Goal: Navigation & Orientation: Go to known website

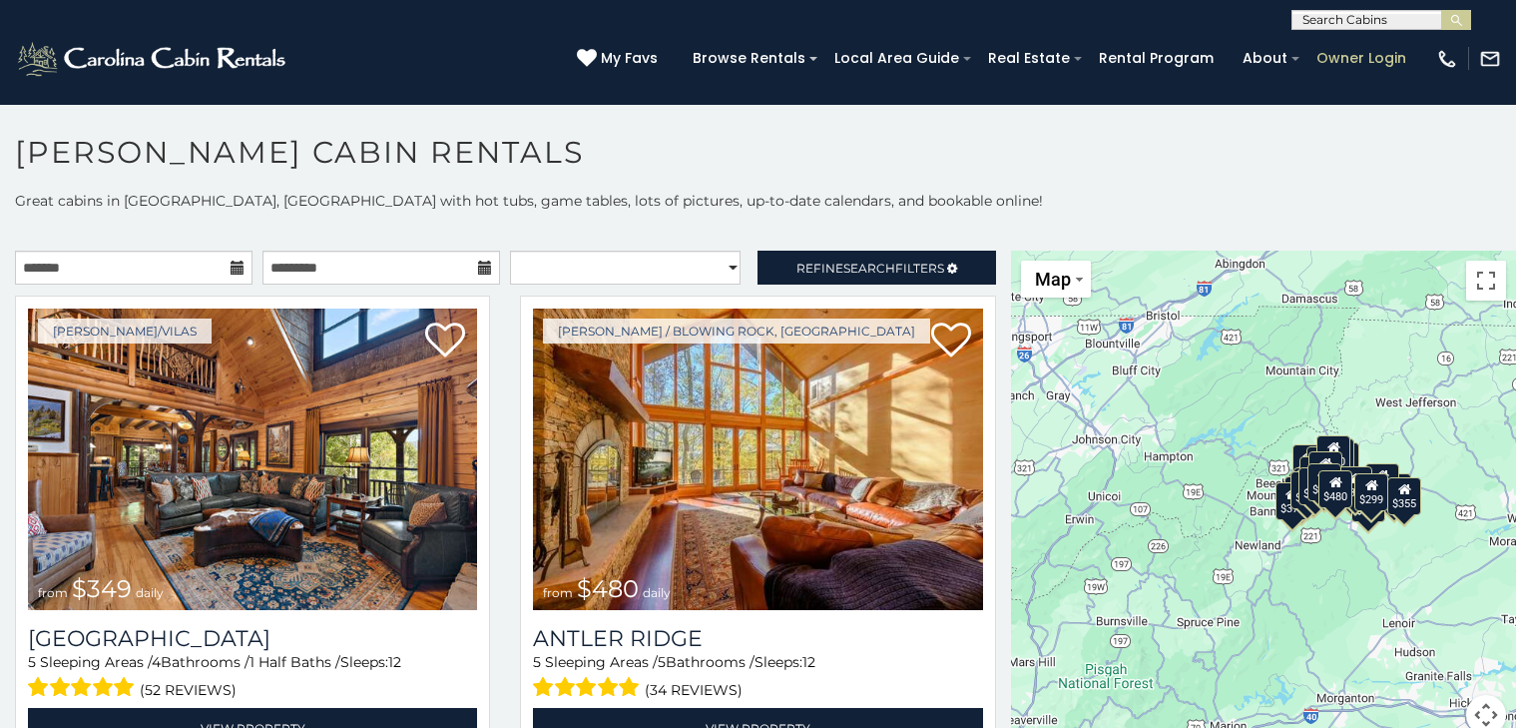
scroll to position [11, 0]
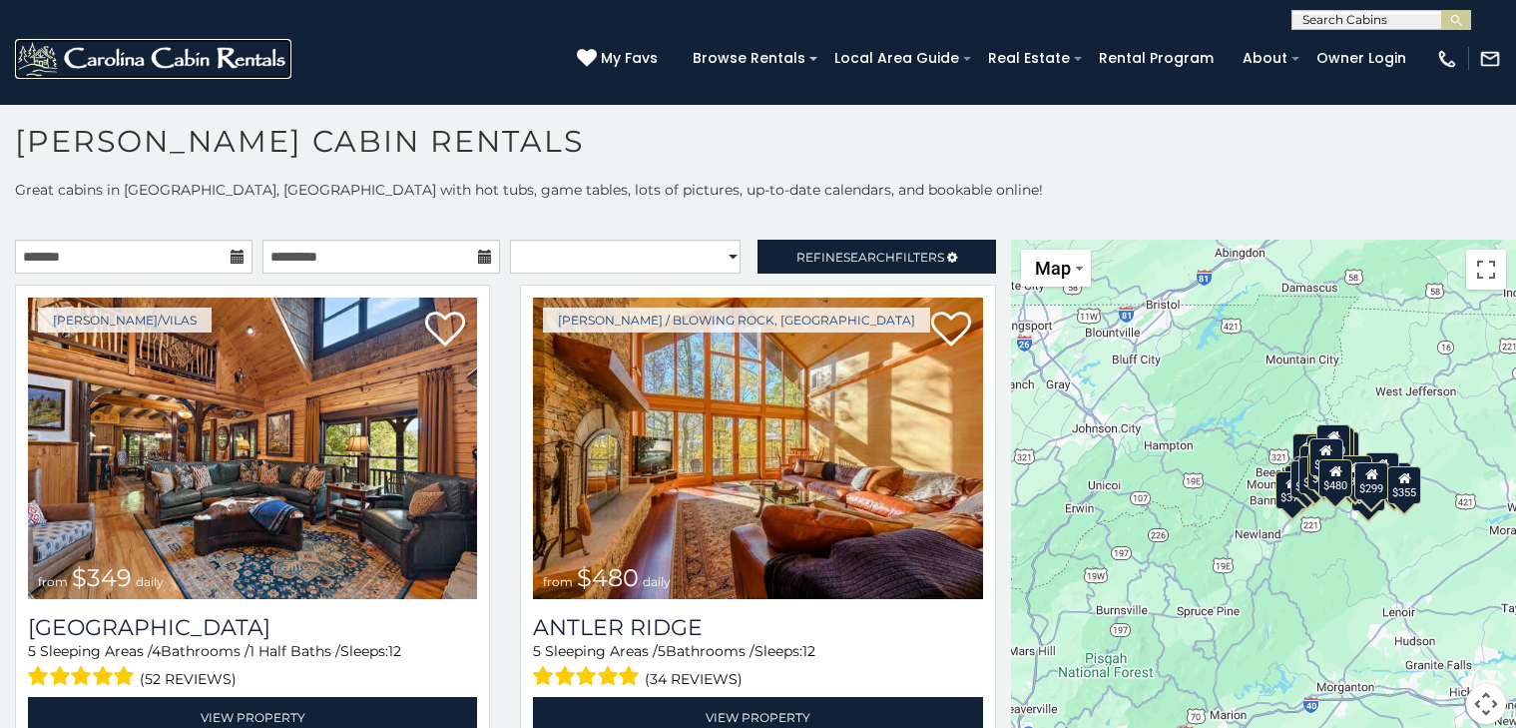
click at [79, 48] on img at bounding box center [153, 59] width 277 height 40
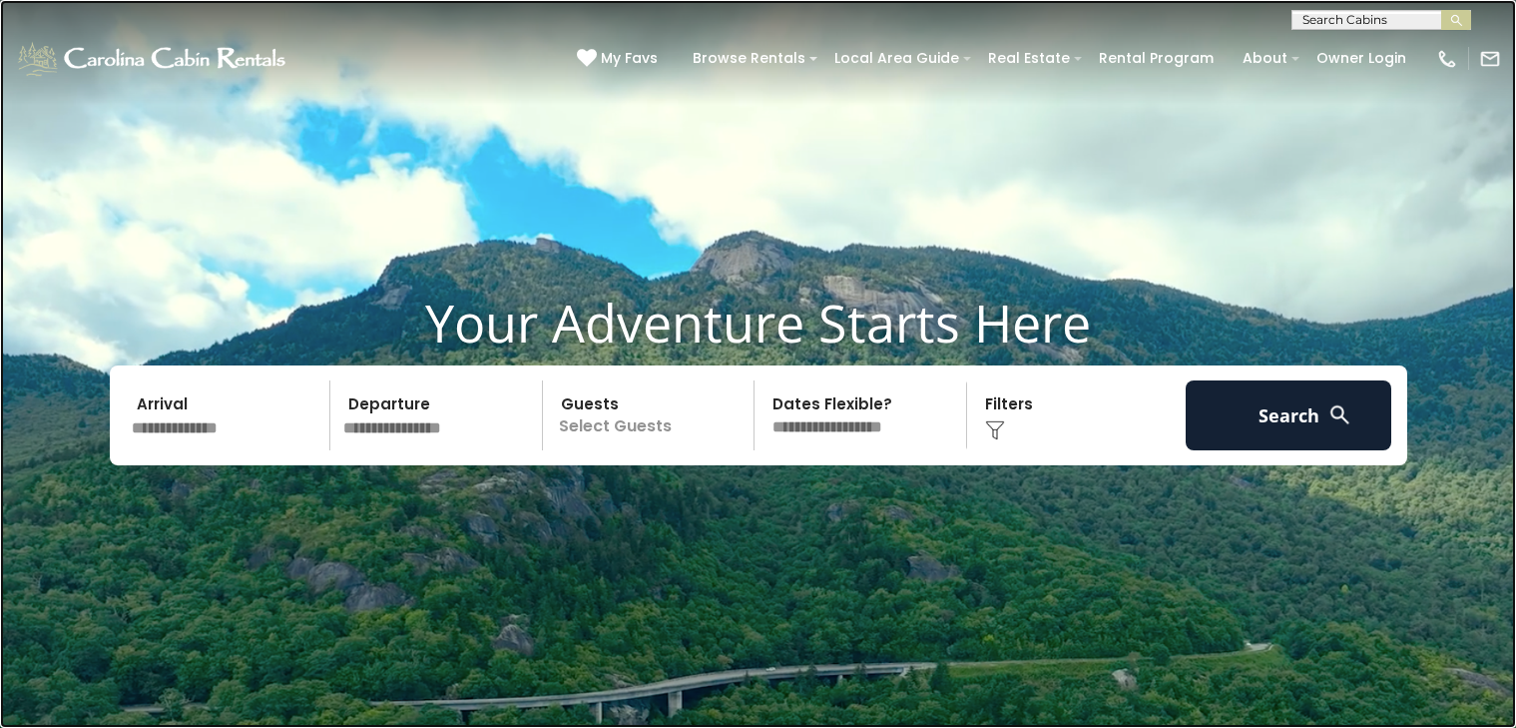
click at [408, 281] on link at bounding box center [758, 364] width 1516 height 728
